Goal: Check status: Check status

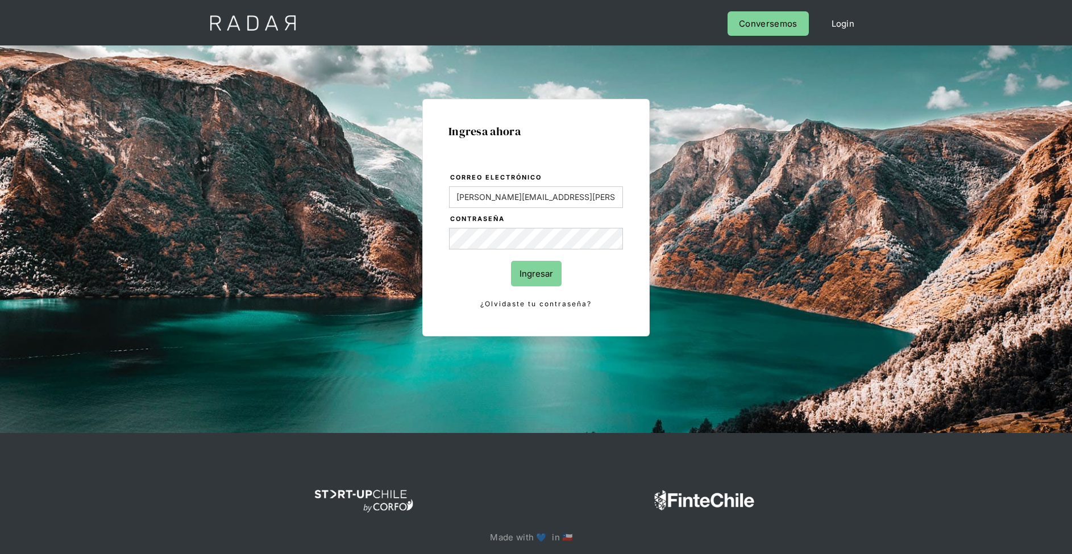
type input "[PERSON_NAME][EMAIL_ADDRESS][PERSON_NAME][DOMAIN_NAME]"
click at [511, 261] on input "Ingresar" at bounding box center [536, 274] width 51 height 26
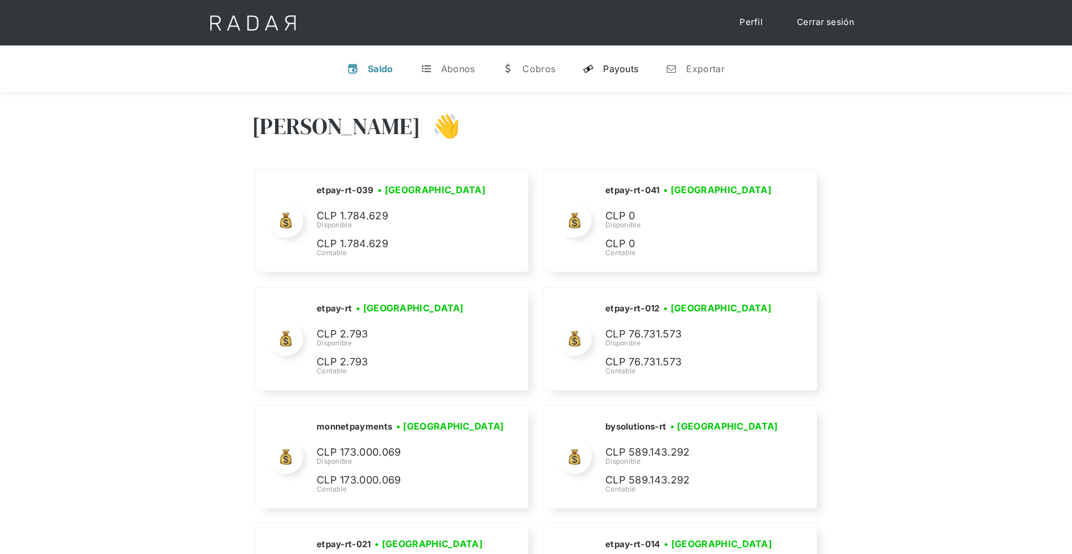
click at [629, 74] on link "y Payouts" at bounding box center [611, 69] width 74 height 30
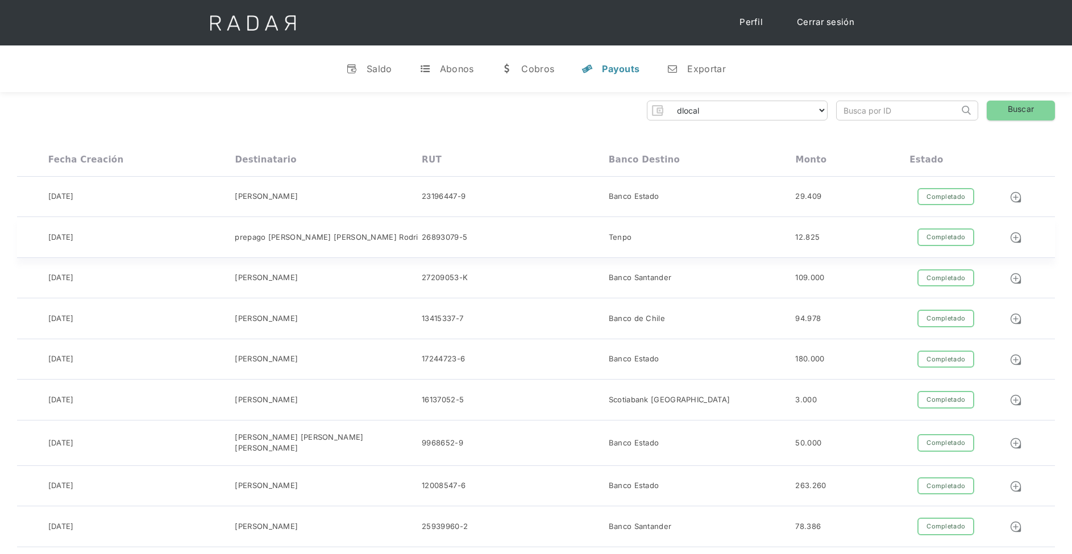
click at [619, 206] on div "Tenpo" at bounding box center [702, 197] width 187 height 18
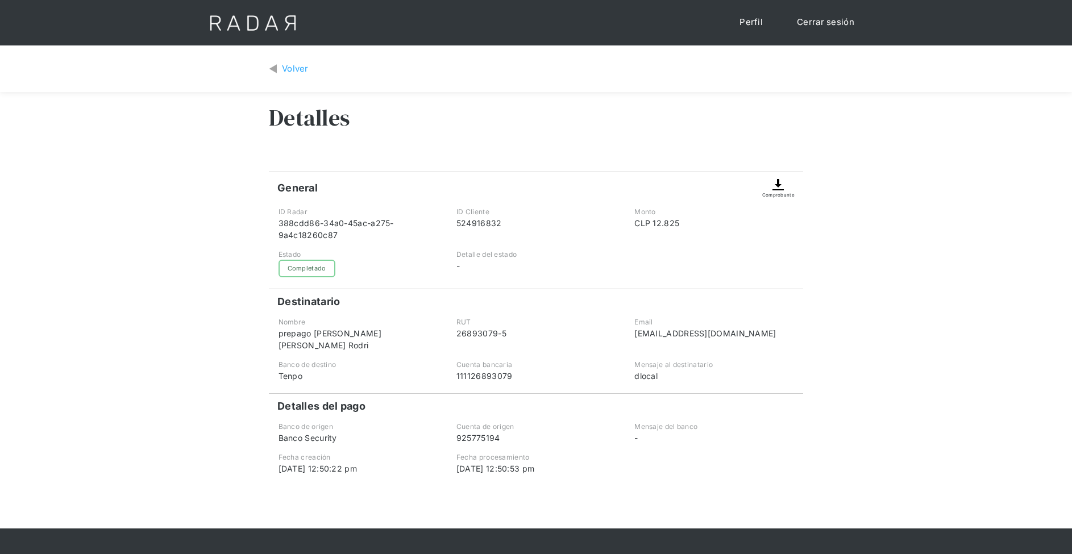
click at [296, 68] on div "Volver" at bounding box center [295, 69] width 27 height 13
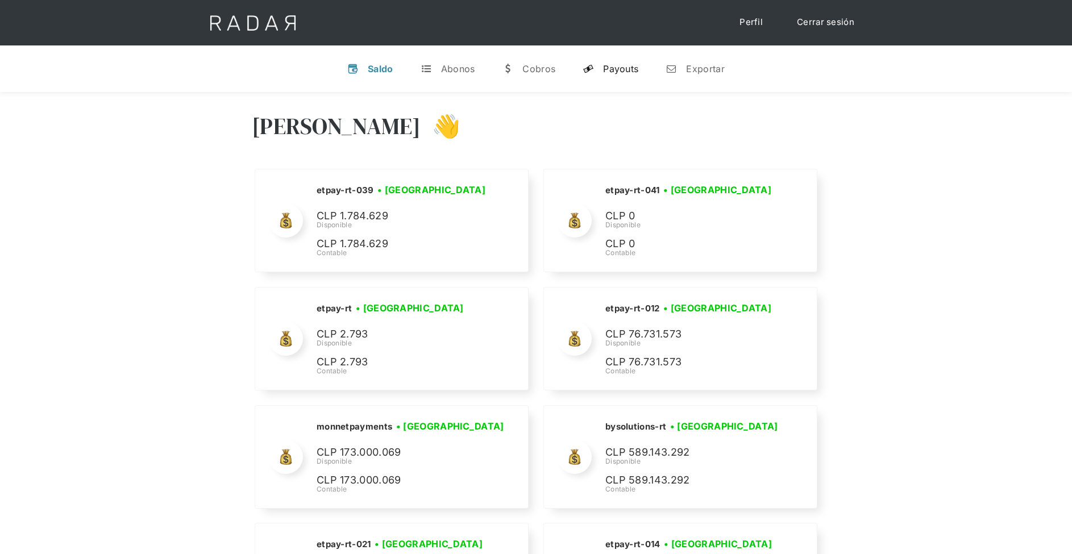
click at [625, 77] on link "y Payouts" at bounding box center [611, 69] width 74 height 30
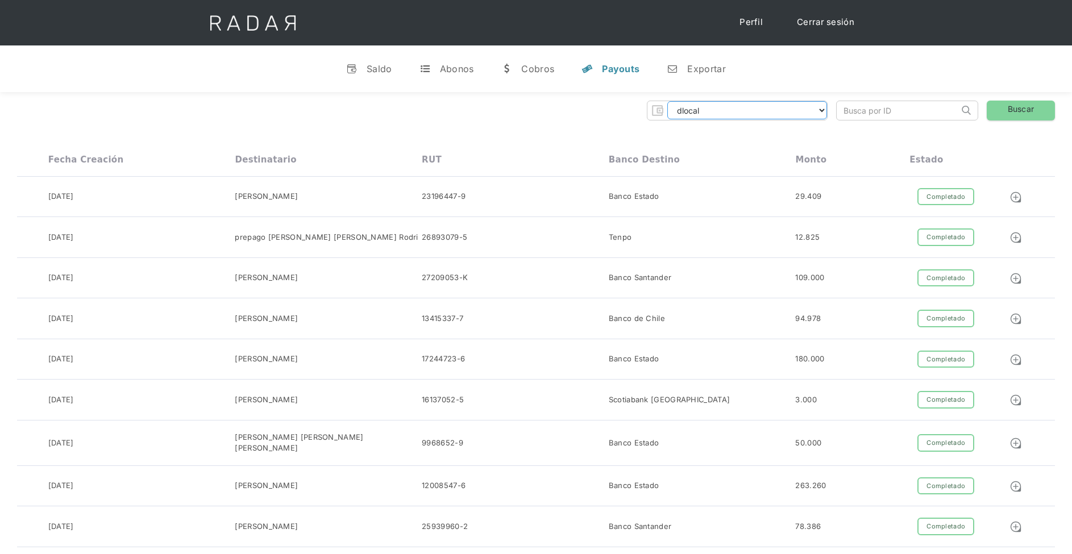
click at [697, 104] on select "dlocal demergechile fcacl2 remitee clpro coster urigol radar-cliente radar-clie…" at bounding box center [747, 110] width 160 height 18
click at [667, 101] on select "dlocal demergechile fcacl2 remitee clpro coster urigol radar-cliente radar-clie…" at bounding box center [747, 110] width 160 height 18
click at [1013, 112] on link "Buscar" at bounding box center [1021, 111] width 68 height 20
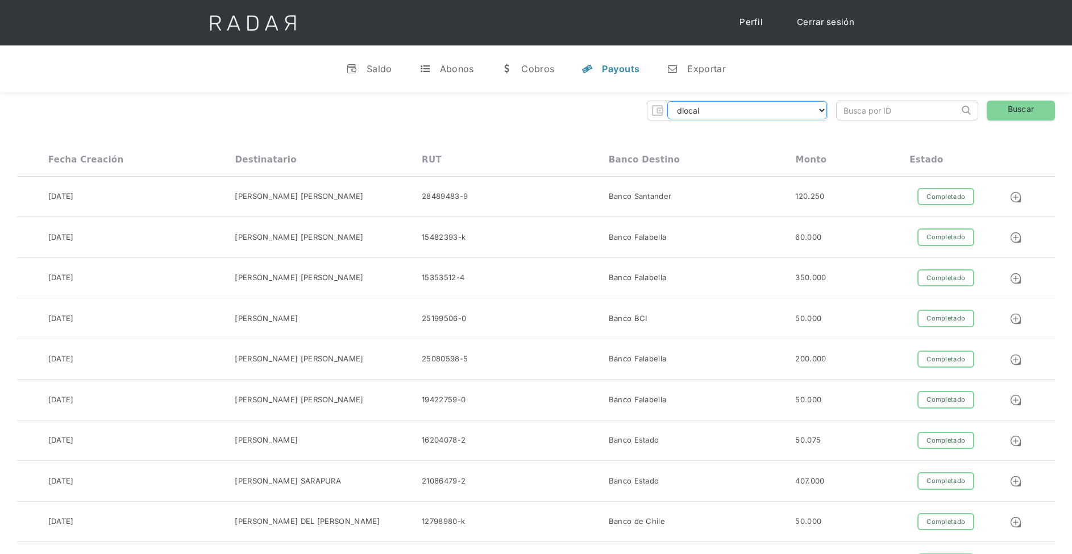
click at [758, 111] on select "dlocal demergechile fcacl2 remitee clpro coster urigol radar-cliente radar-clie…" at bounding box center [747, 110] width 160 height 18
select select "remitee"
click at [667, 101] on select "dlocal demergechile fcacl2 remitee clpro coster urigol radar-cliente radar-clie…" at bounding box center [747, 110] width 160 height 18
click at [1019, 113] on link "Buscar" at bounding box center [1021, 111] width 68 height 20
click at [629, 203] on div "Banco Estado" at bounding box center [702, 197] width 187 height 18
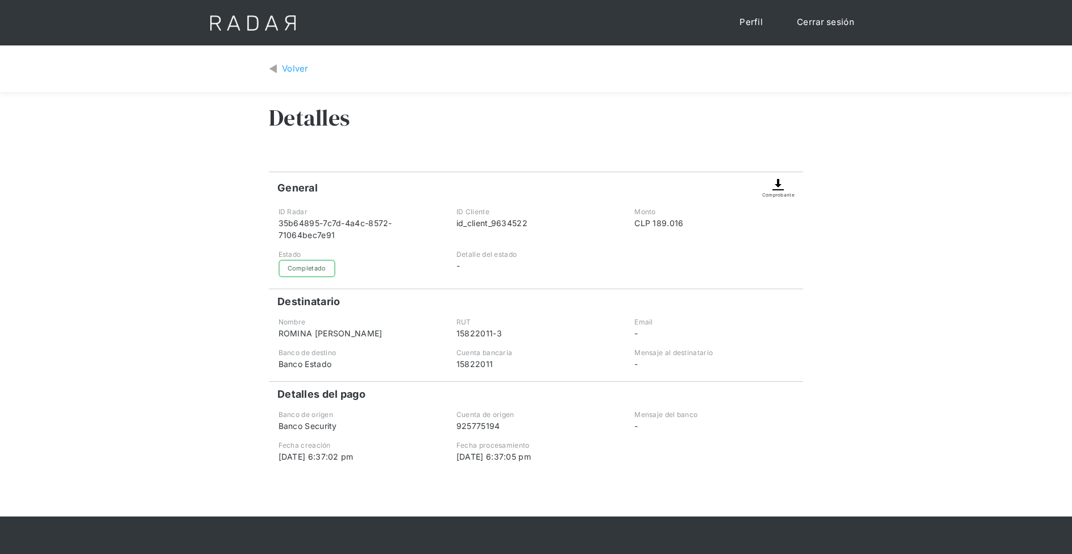
click at [290, 74] on div "Volver" at bounding box center [295, 69] width 27 height 13
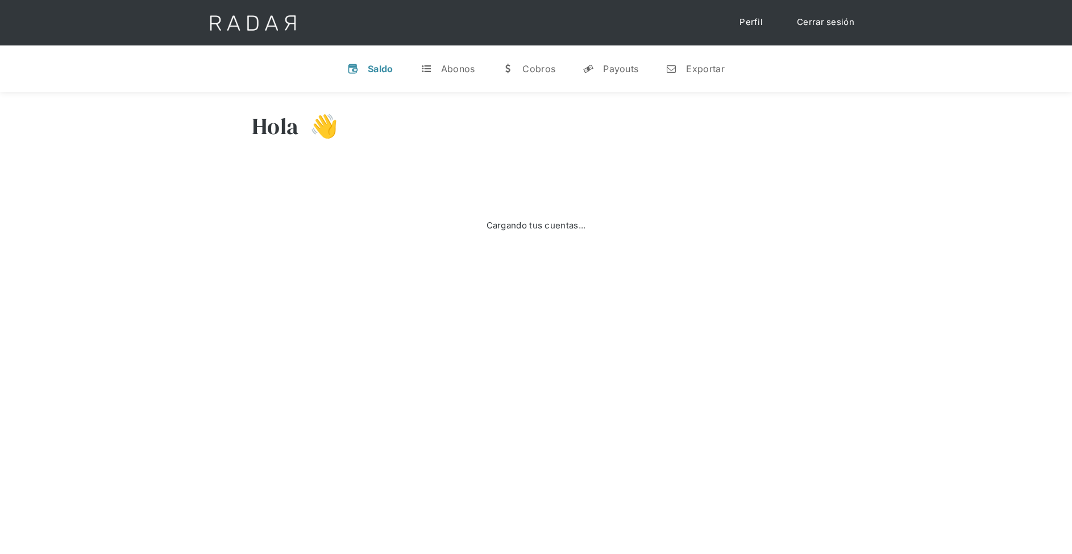
select select "dlocal"
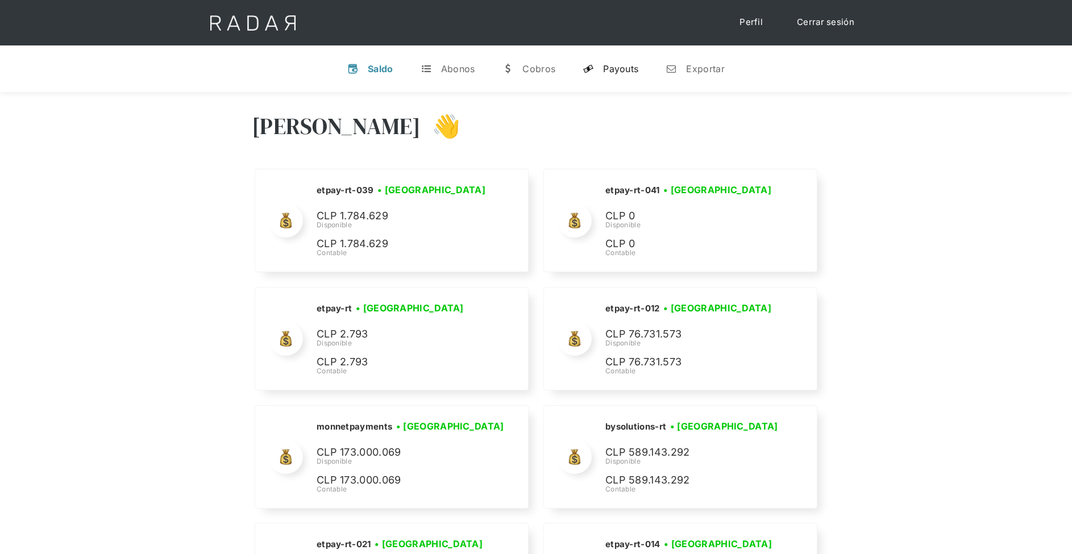
click at [624, 76] on link "y Payouts" at bounding box center [611, 69] width 74 height 30
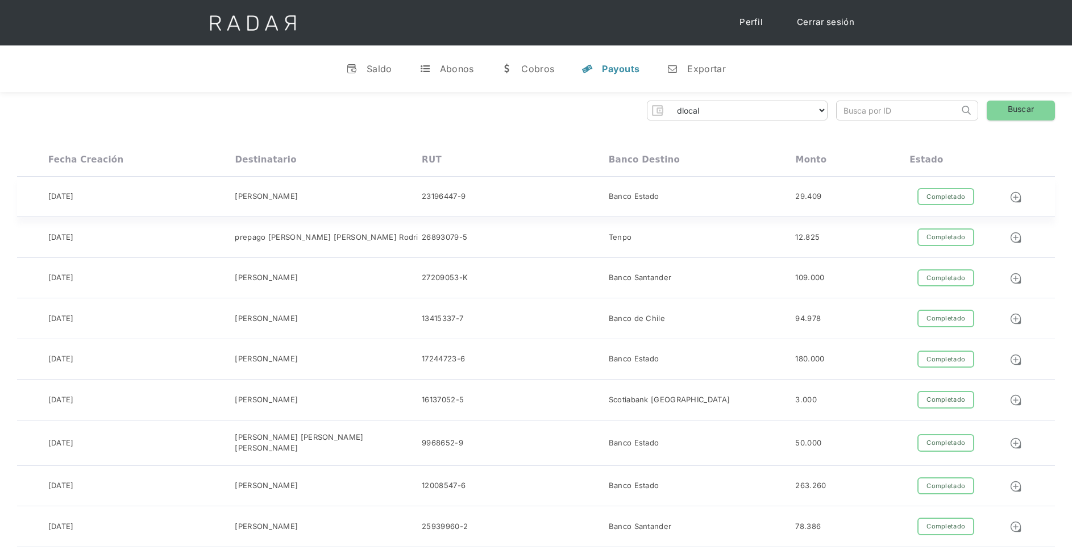
click at [641, 186] on div "26-08-2025 Diana Ramos 23196447-9 Banco Estado 29.409 Completado Pendiente Fall…" at bounding box center [536, 197] width 1038 height 41
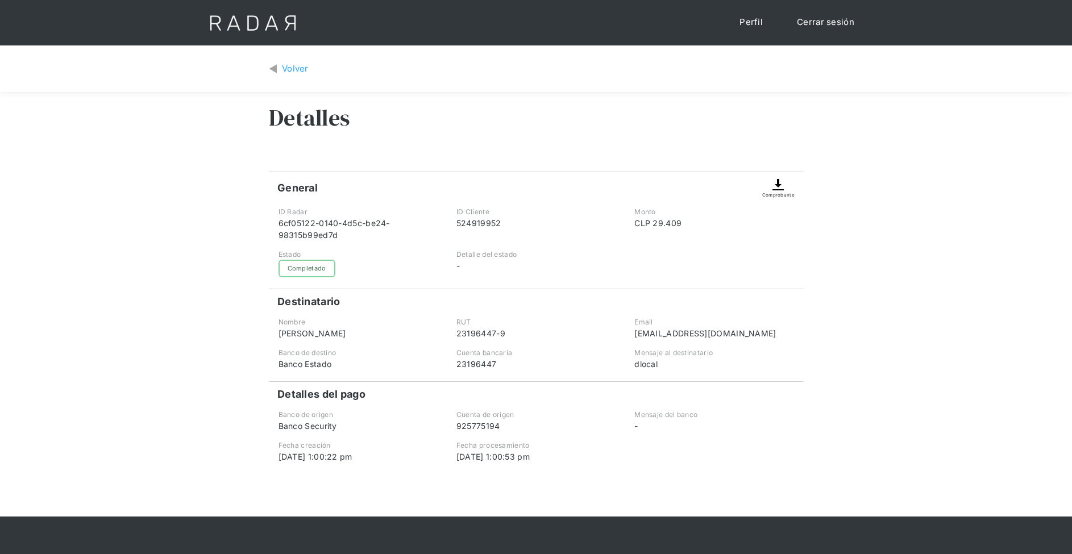
click at [315, 72] on div "Volver" at bounding box center [536, 69] width 534 height 30
click at [305, 70] on div "Volver" at bounding box center [295, 69] width 27 height 13
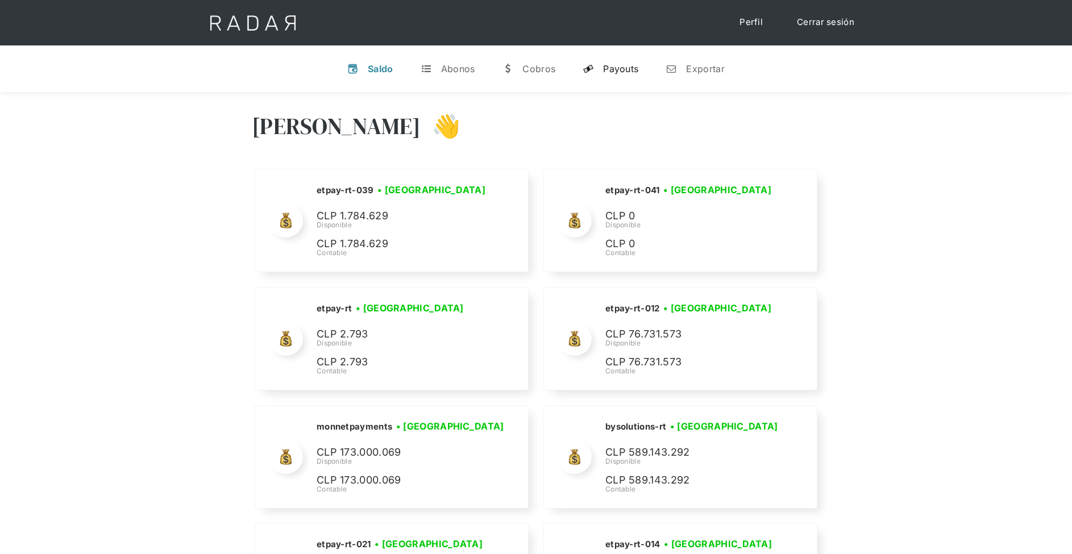
click at [620, 69] on div "Payouts" at bounding box center [620, 68] width 35 height 11
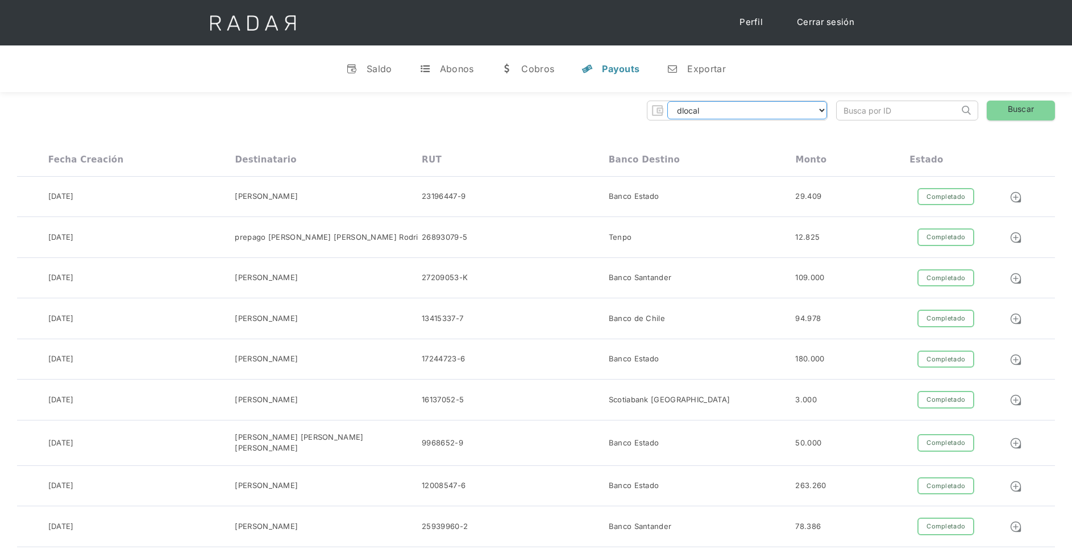
click at [701, 113] on select "dlocal demergechile fcacl2 remitee clpro coster urigol radar-cliente radar-clie…" at bounding box center [747, 110] width 160 height 18
select select "payku"
click at [667, 101] on select "dlocal demergechile fcacl2 remitee clpro coster urigol radar-cliente radar-clie…" at bounding box center [747, 110] width 160 height 18
click at [1012, 103] on link "Buscar" at bounding box center [1021, 111] width 68 height 20
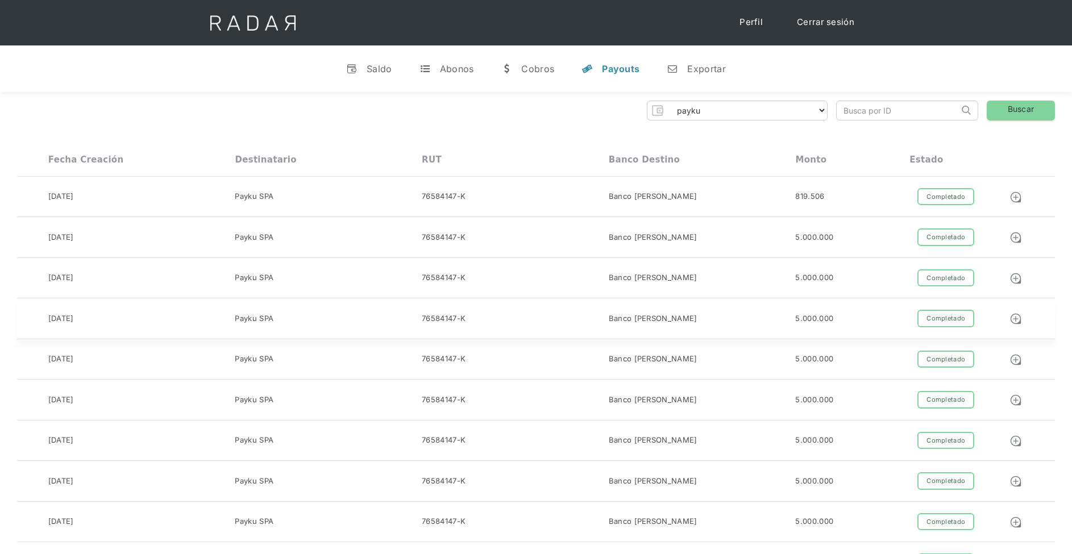
click at [615, 202] on div "Banco Bice" at bounding box center [653, 196] width 89 height 11
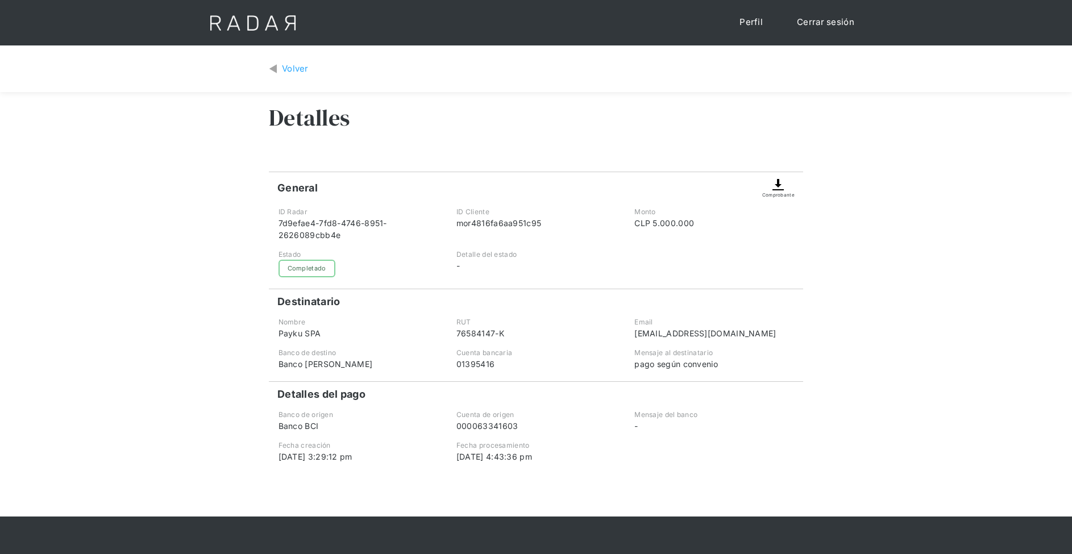
click at [290, 67] on div "Volver" at bounding box center [295, 69] width 27 height 13
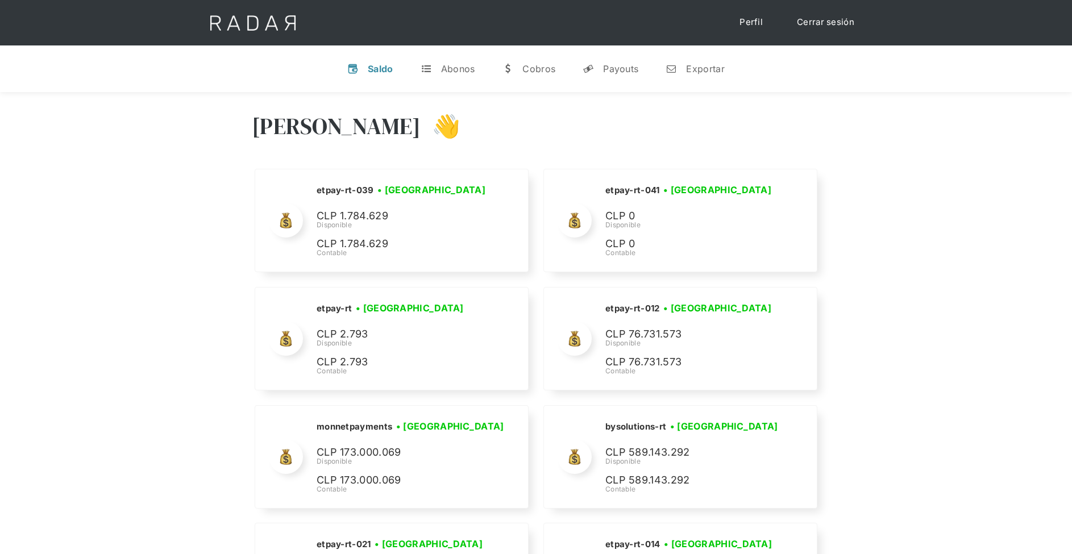
click at [820, 24] on link "Cerrar sesión" at bounding box center [826, 22] width 80 height 22
